Goal: Find specific fact: Find specific fact

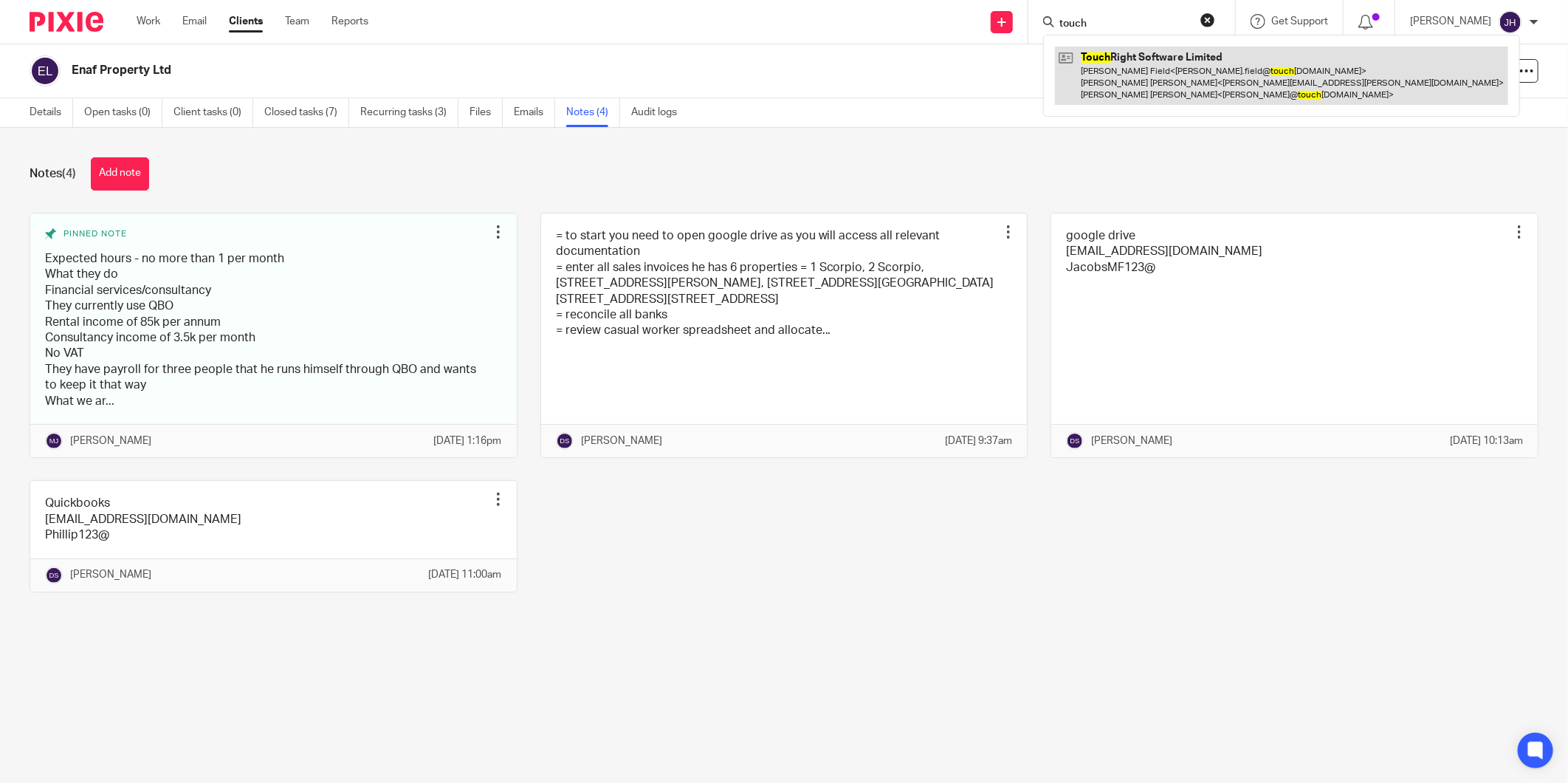
type input "touch"
click at [1143, 53] on link at bounding box center [1282, 76] width 453 height 58
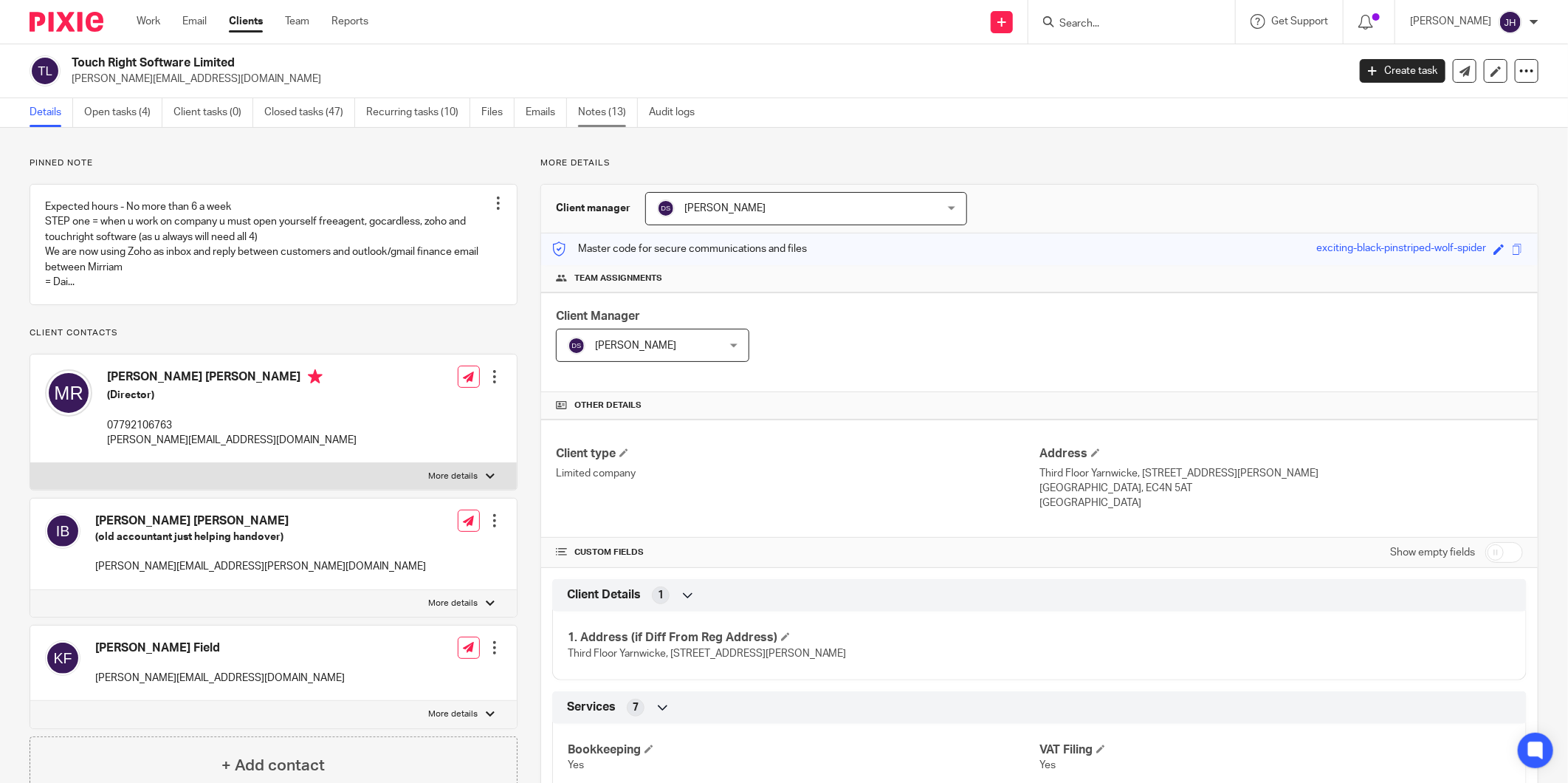
click at [601, 111] on link "Notes (13)" at bounding box center [608, 112] width 60 height 29
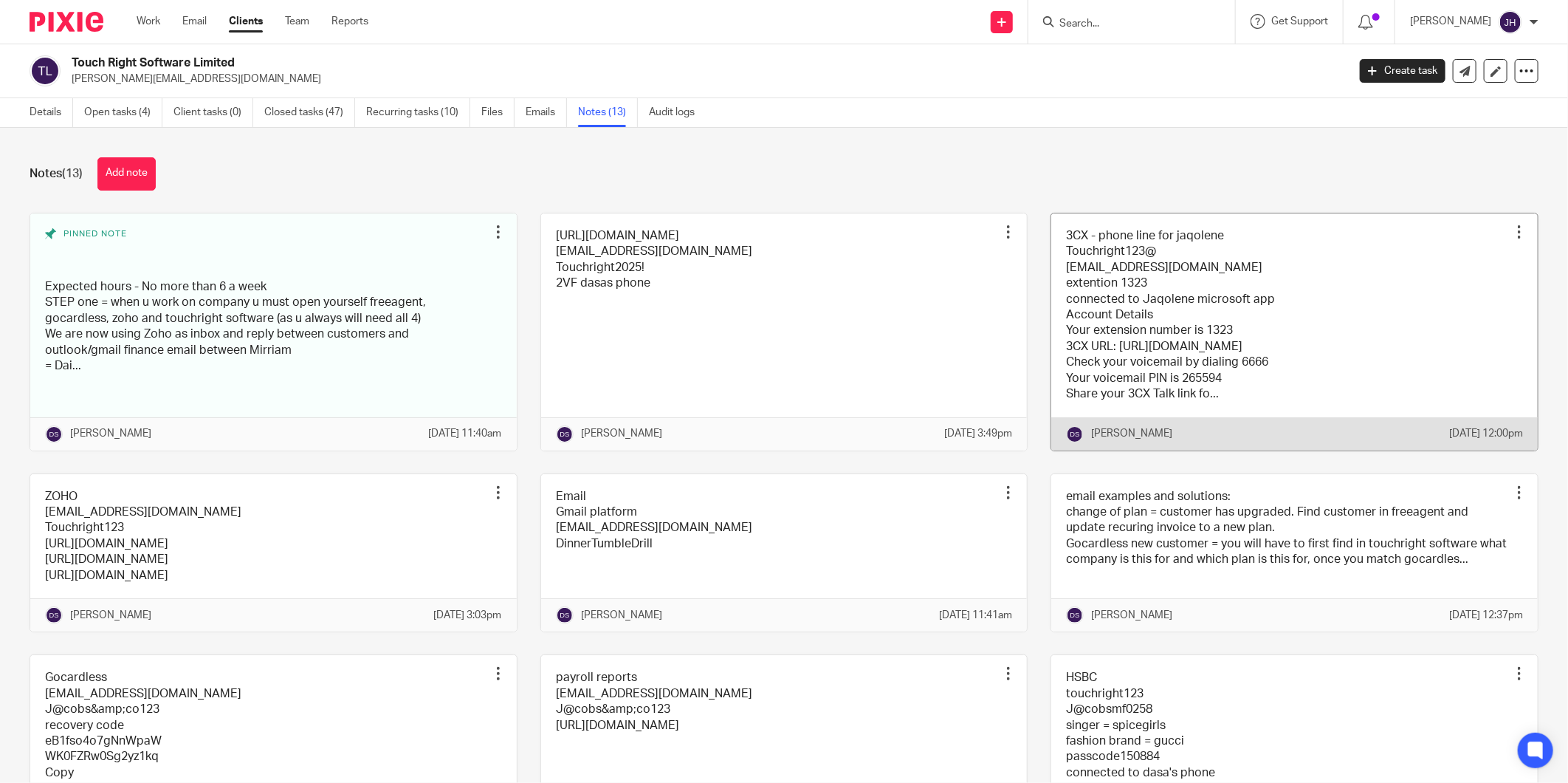
click at [1258, 268] on link at bounding box center [1295, 332] width 486 height 237
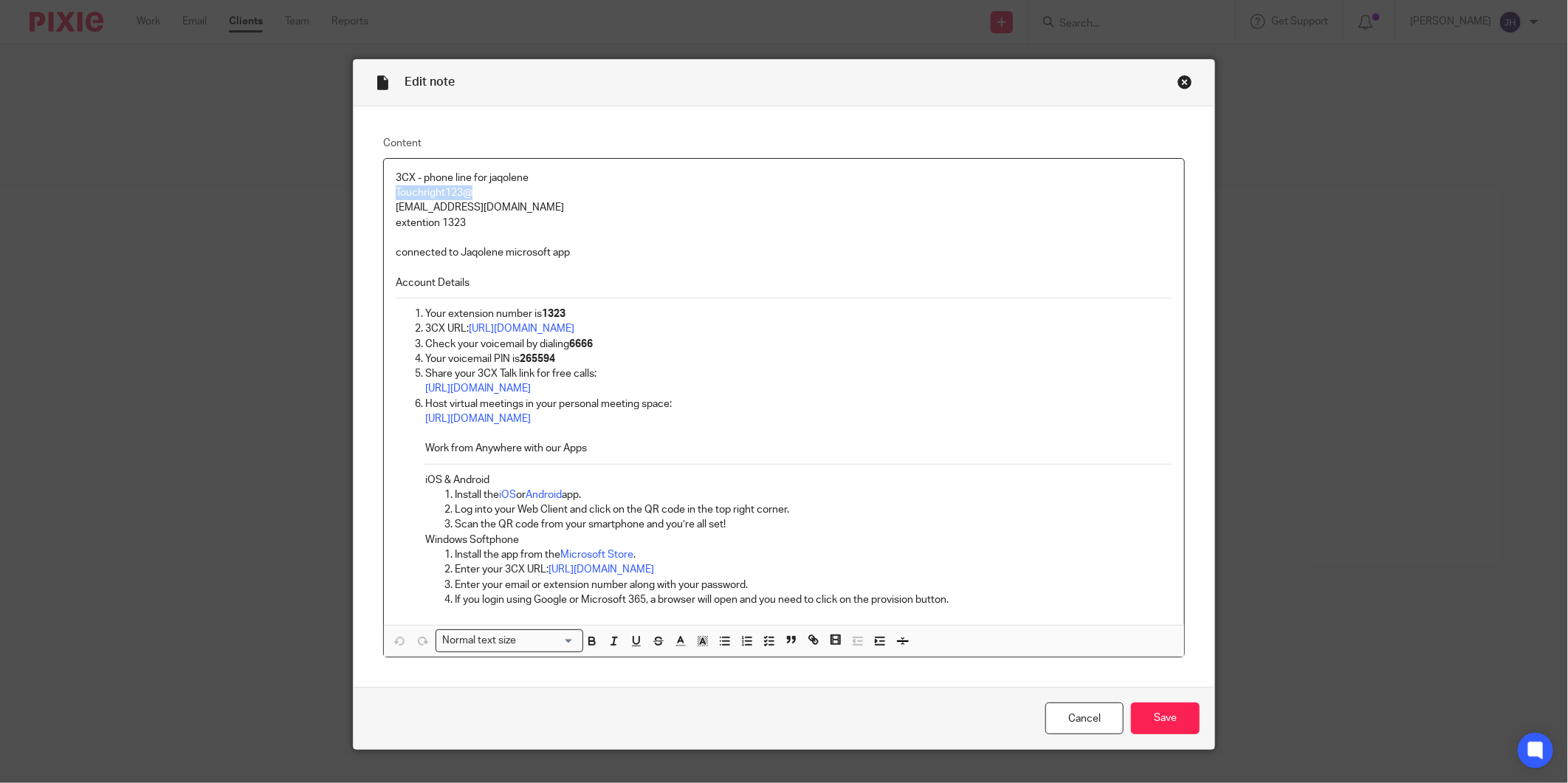
drag, startPoint x: 468, startPoint y: 192, endPoint x: 387, endPoint y: 192, distance: 81.0
click at [387, 192] on div "3CX - phone line for jaqolene Touchright123@ [EMAIL_ADDRESS][DOMAIN_NAME] exten…" at bounding box center [784, 392] width 800 height 466
copy p "Touchright123@"
drag, startPoint x: 514, startPoint y: 211, endPoint x: 389, endPoint y: 207, distance: 125.1
click at [396, 207] on p "Jaqolene@jacobsmf.com" at bounding box center [784, 208] width 777 height 14
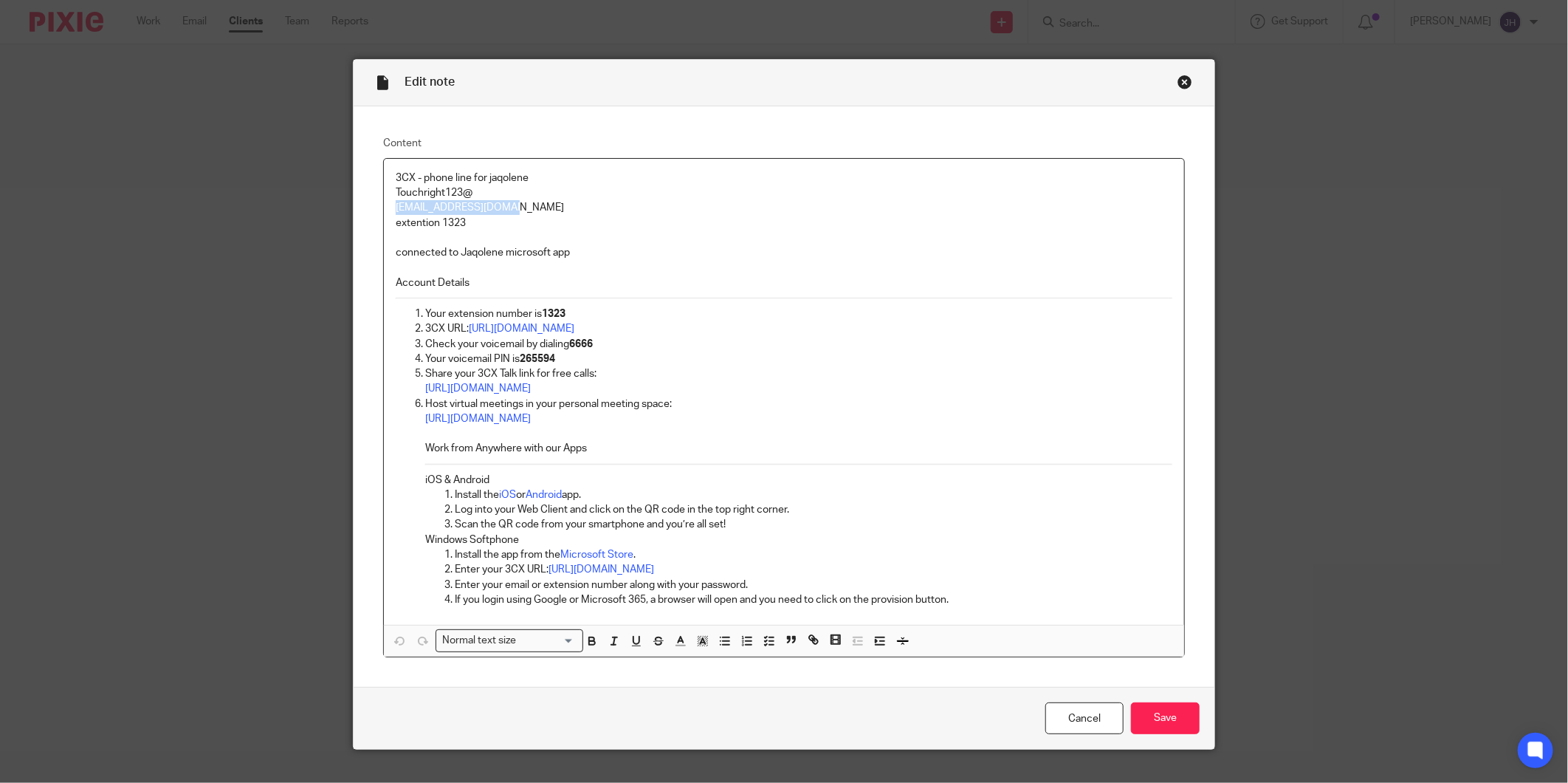
copy p "Jaqolene@jacobsmf.com"
drag, startPoint x: 466, startPoint y: 194, endPoint x: 387, endPoint y: 193, distance: 79.0
click at [387, 193] on div "3CX - phone line for jaqolene Touchright123@ Jaqolene@jacobsmf.com extention 13…" at bounding box center [784, 392] width 800 height 466
copy p "Touchright123@"
click at [453, 220] on p "extention 1323" at bounding box center [784, 223] width 777 height 14
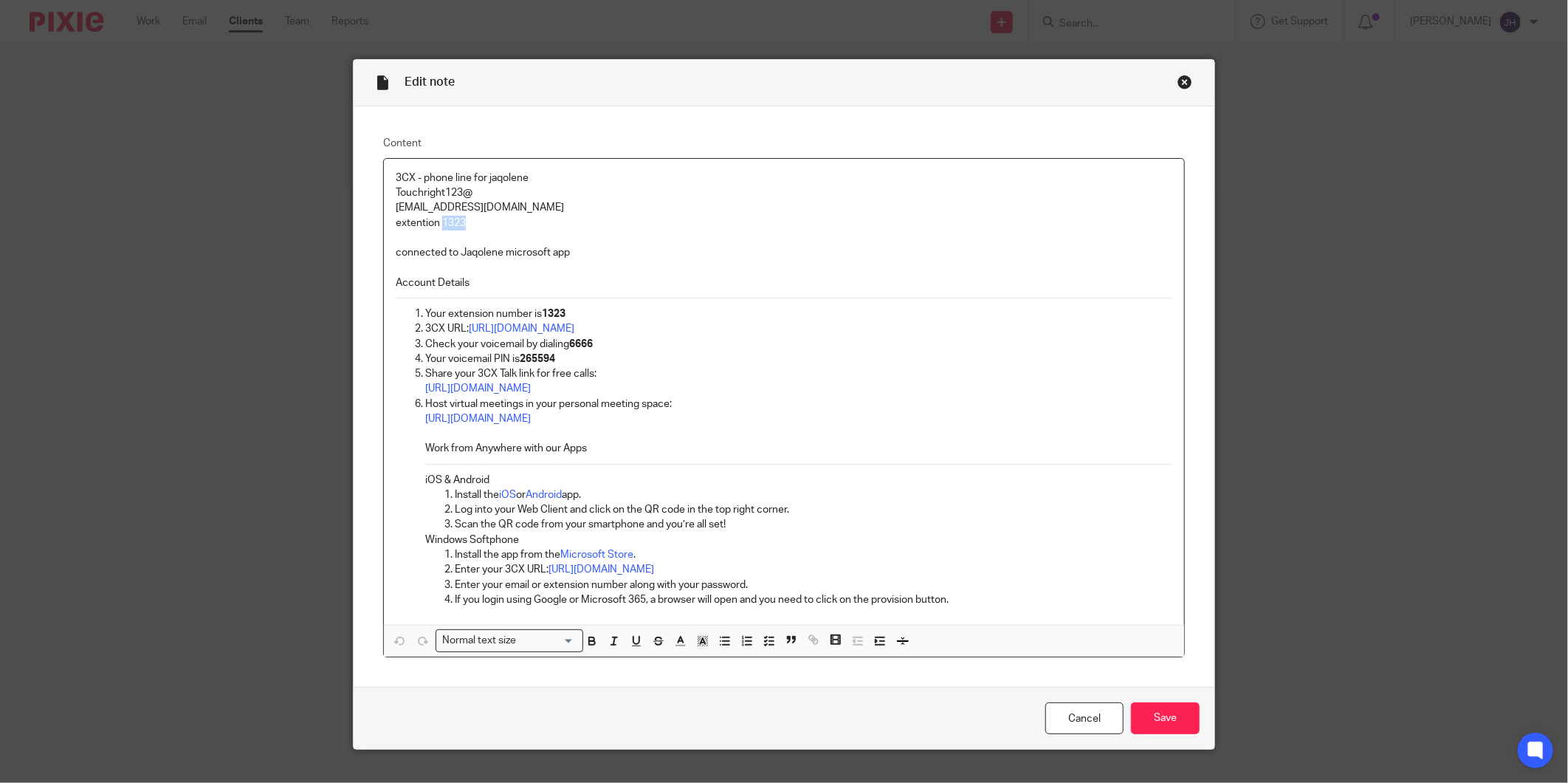
click at [453, 220] on p "extention 1323" at bounding box center [784, 223] width 777 height 14
copy p "1323"
drag, startPoint x: 468, startPoint y: 192, endPoint x: 392, endPoint y: 192, distance: 76.0
click at [396, 192] on p "Touchright123@" at bounding box center [784, 192] width 777 height 14
copy p "Touchright123@"
